Goal: Information Seeking & Learning: Learn about a topic

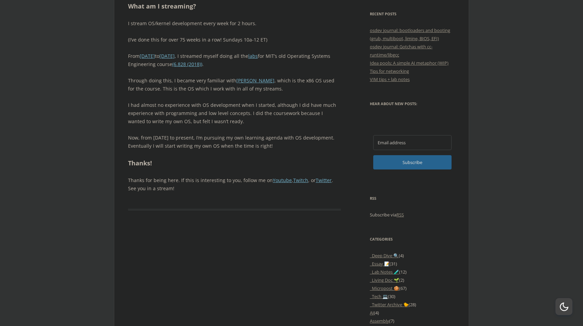
scroll to position [540, 0]
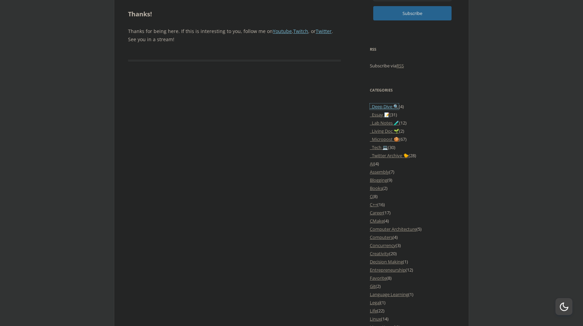
click at [382, 106] on link "_Deep Dive 🔍" at bounding box center [384, 107] width 29 height 6
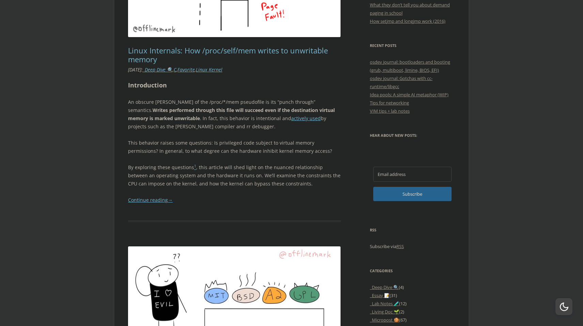
scroll to position [334, 0]
click at [209, 56] on h1 "Linux Internals: How /proc/self/mem writes to unwritable memory" at bounding box center [234, 55] width 213 height 18
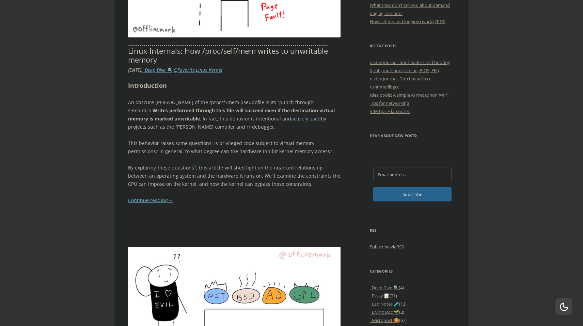
click at [209, 52] on link "Linux Internals: How /proc/self/mem writes to unwritable memory" at bounding box center [228, 55] width 200 height 19
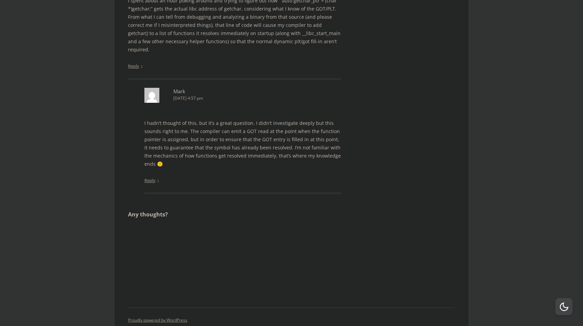
scroll to position [2748, 0]
